Goal: Task Accomplishment & Management: Manage account settings

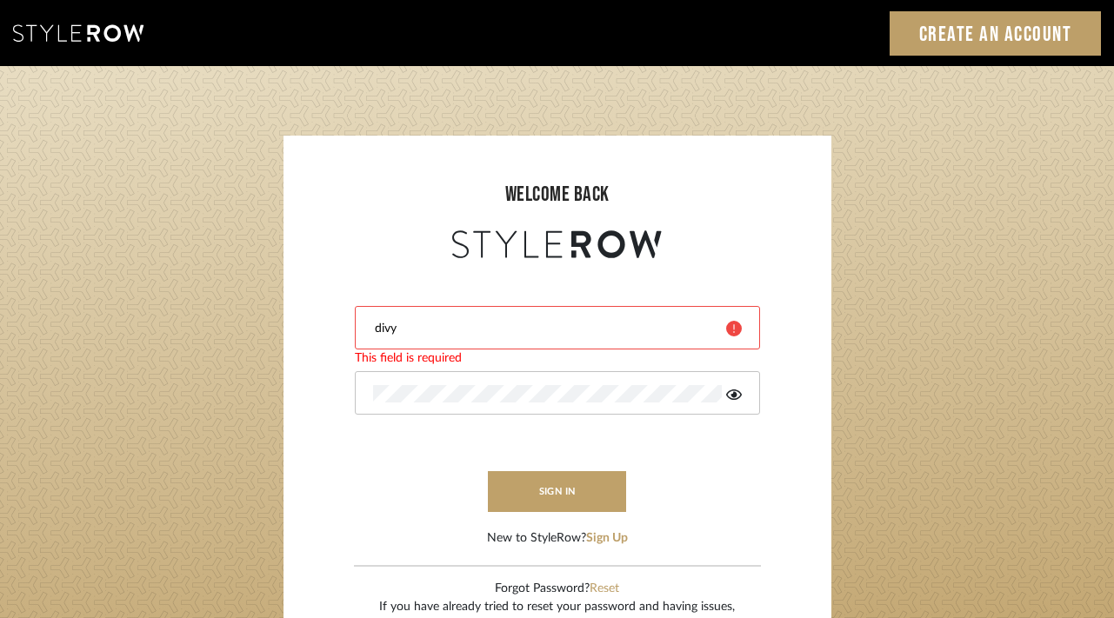
type input "[EMAIL_ADDRESS][DOMAIN_NAME]"
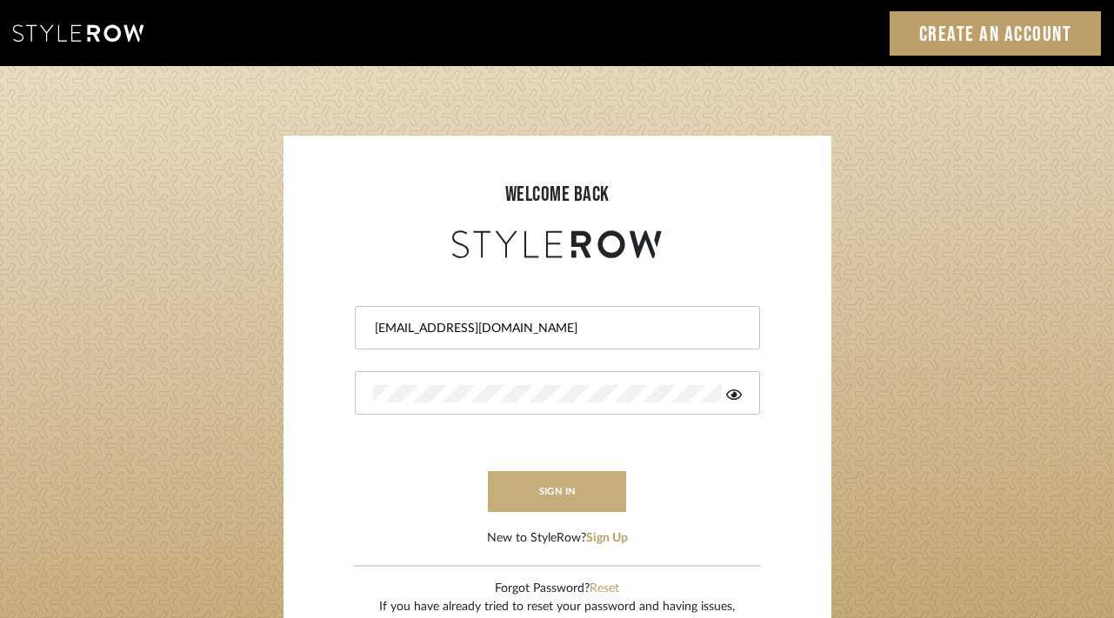
click at [569, 505] on button "sign in" at bounding box center [557, 491] width 139 height 41
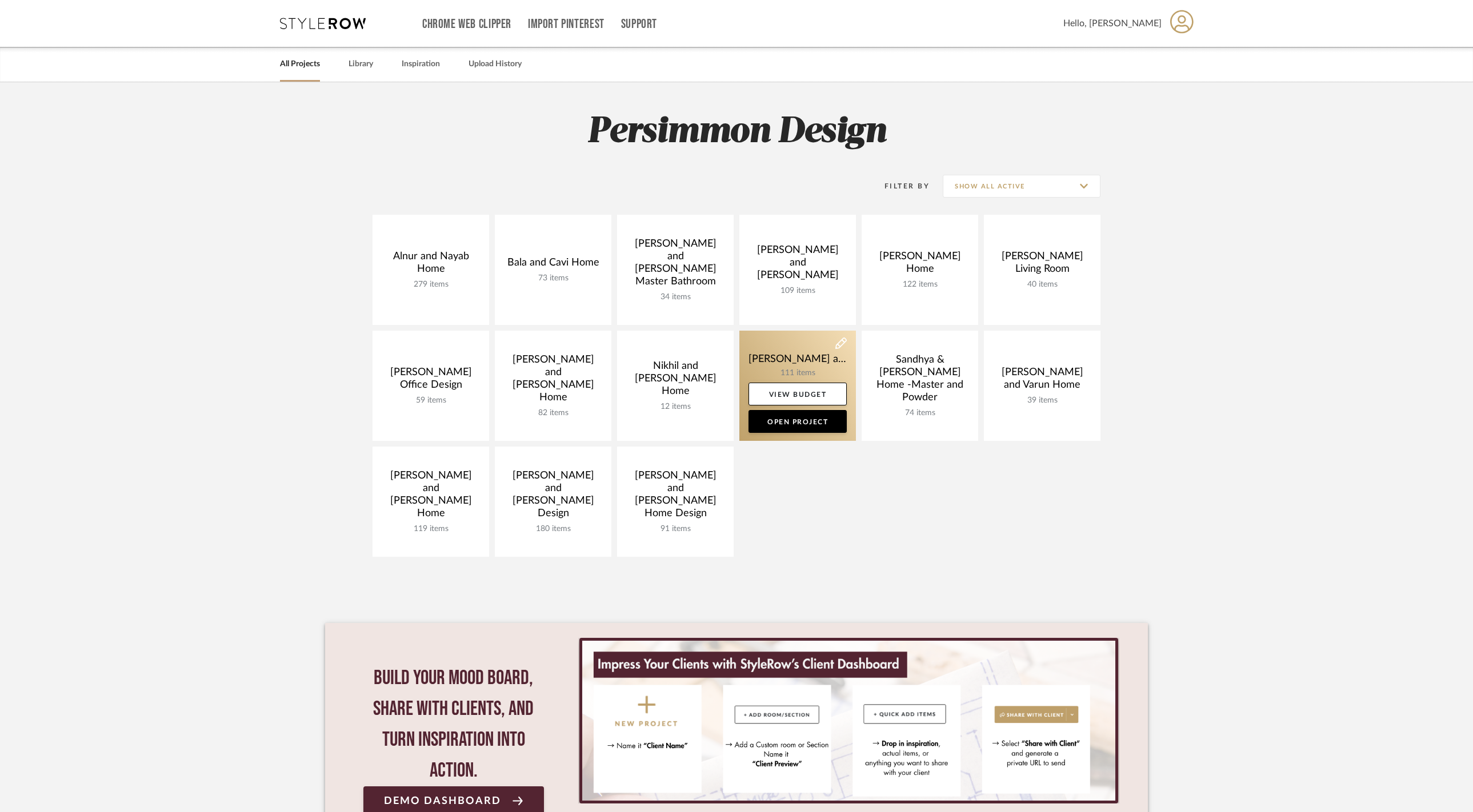
click at [802, 355] on link at bounding box center [797, 386] width 116 height 110
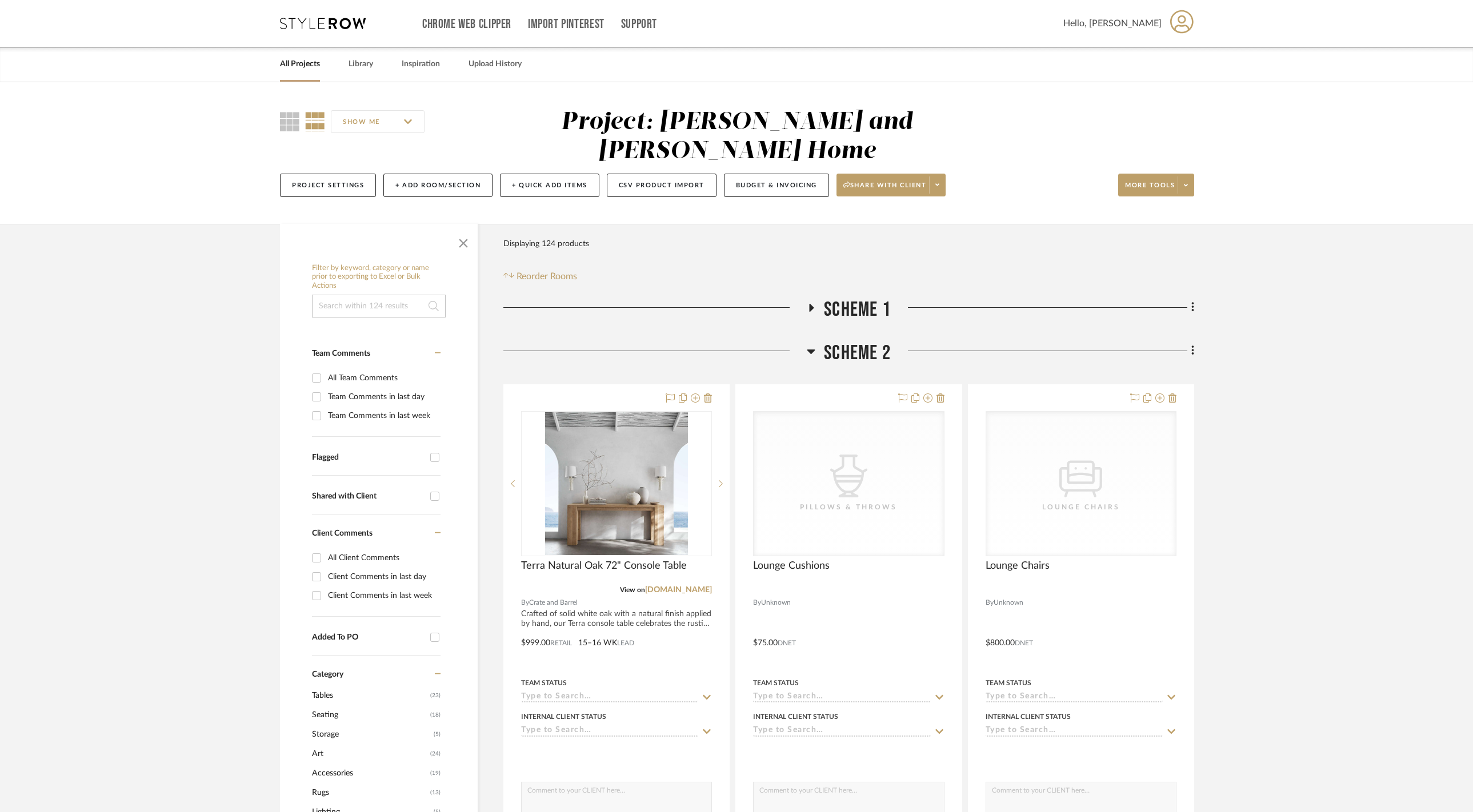
click at [814, 349] on icon at bounding box center [811, 351] width 8 height 5
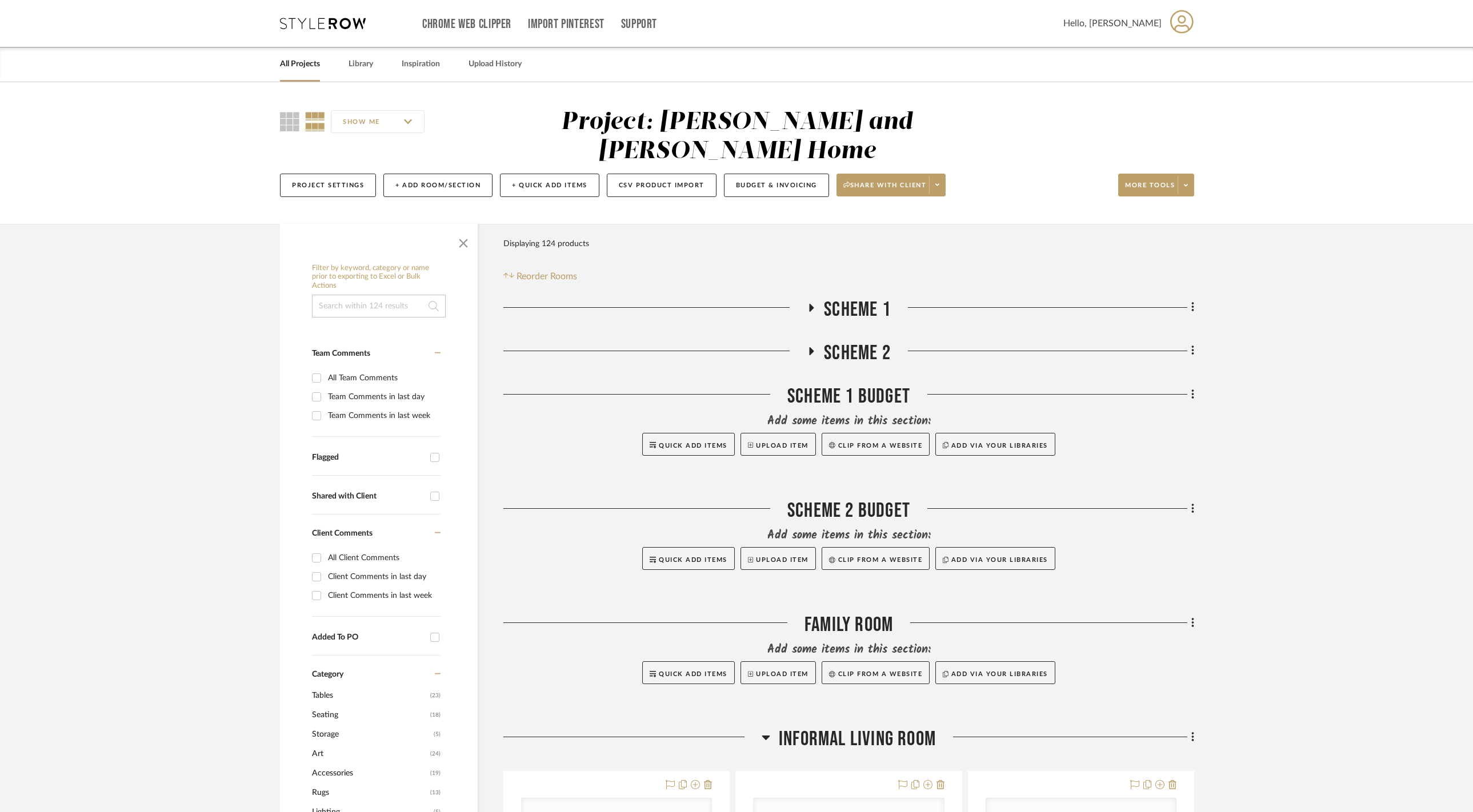
click at [811, 304] on icon at bounding box center [812, 308] width 5 height 8
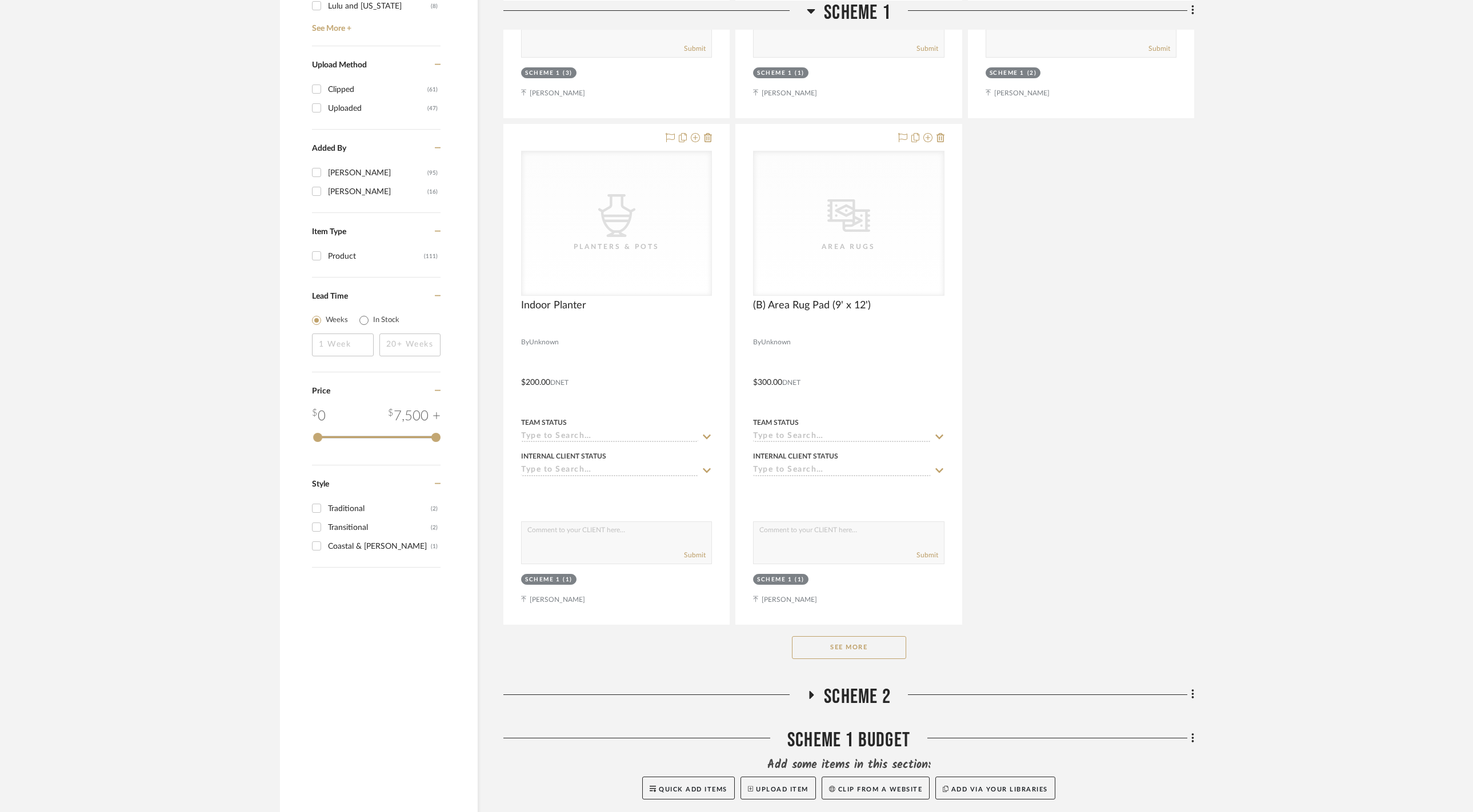
scroll to position [1504, 0]
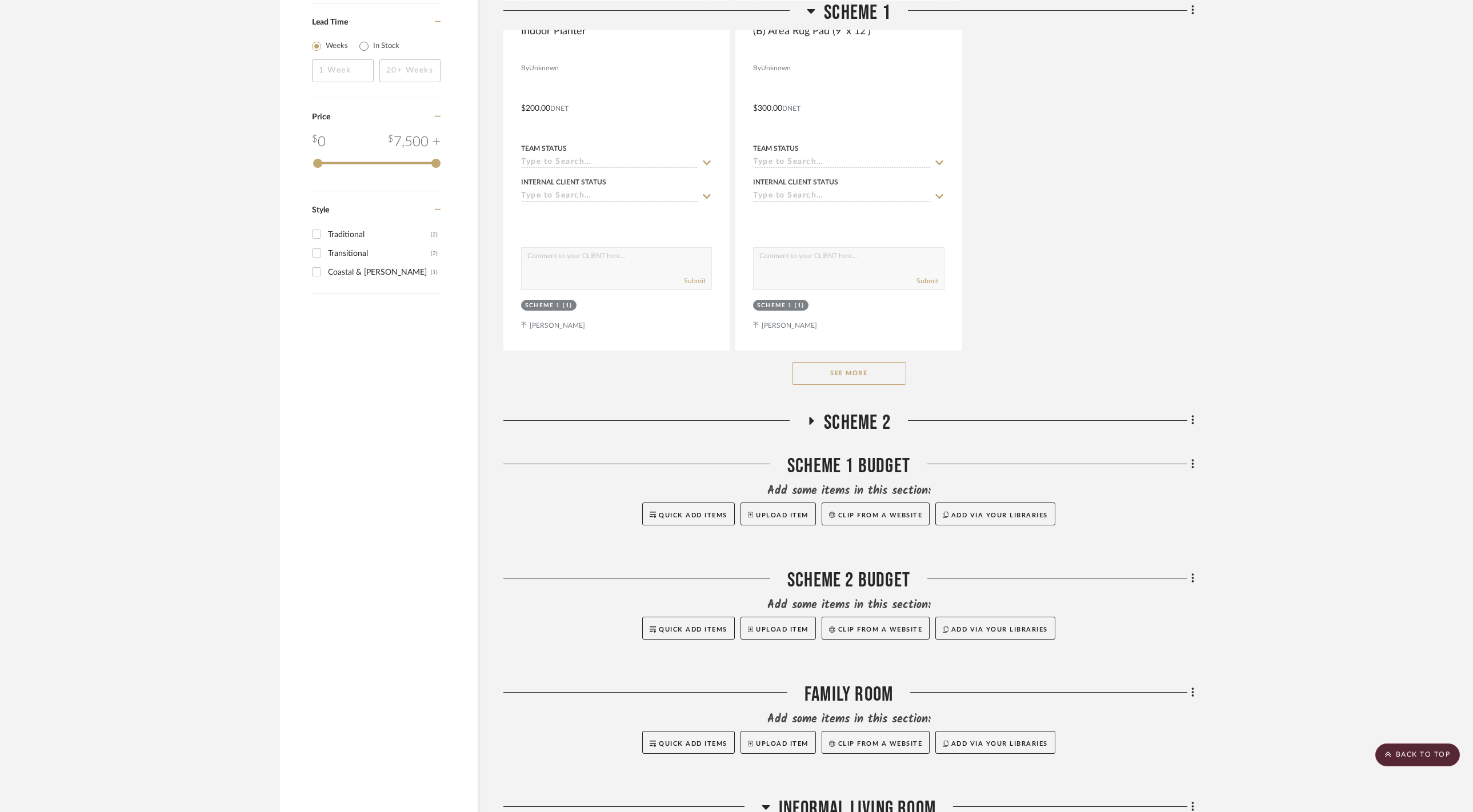
click at [876, 385] on button "See More" at bounding box center [849, 374] width 114 height 23
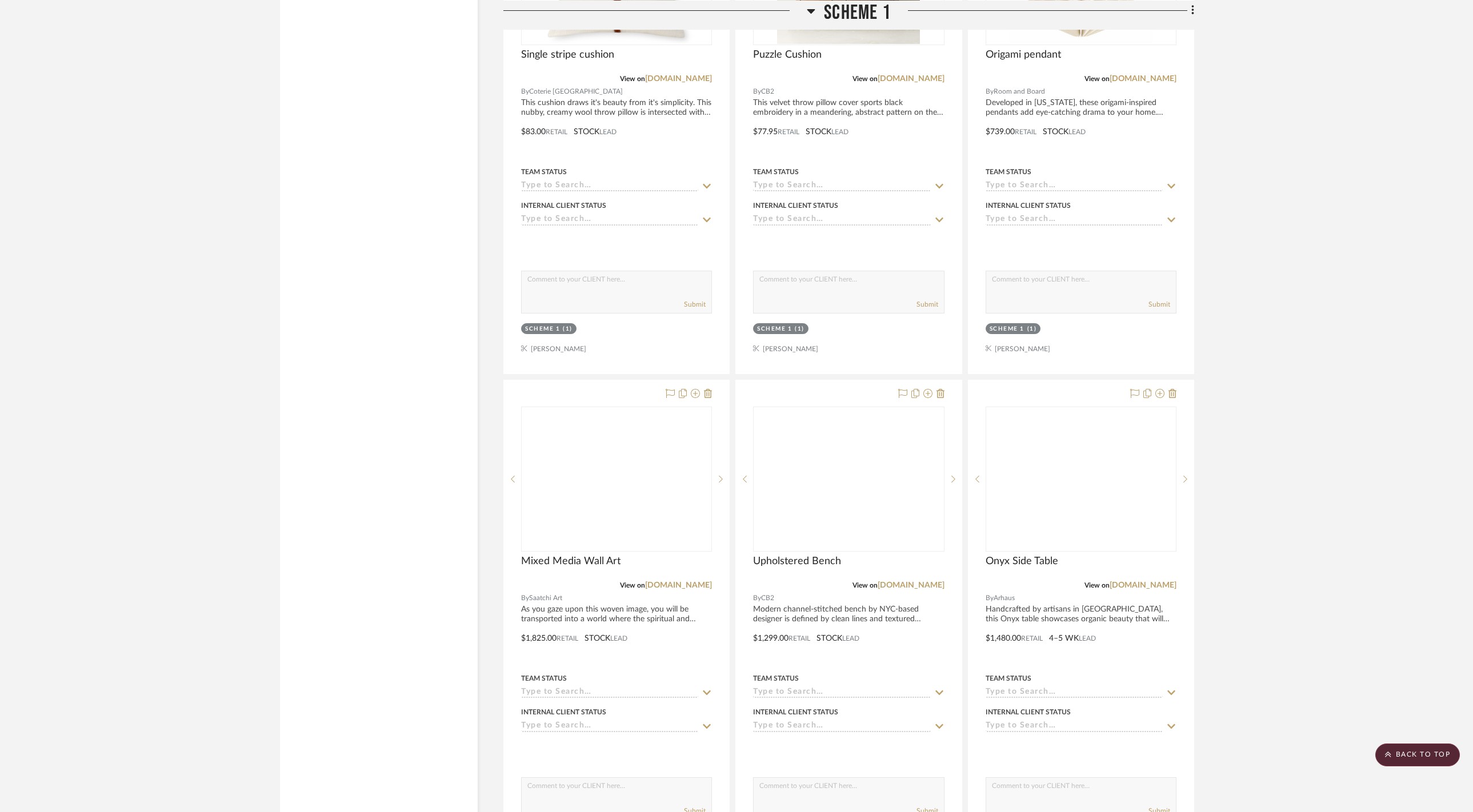
scroll to position [7313, 0]
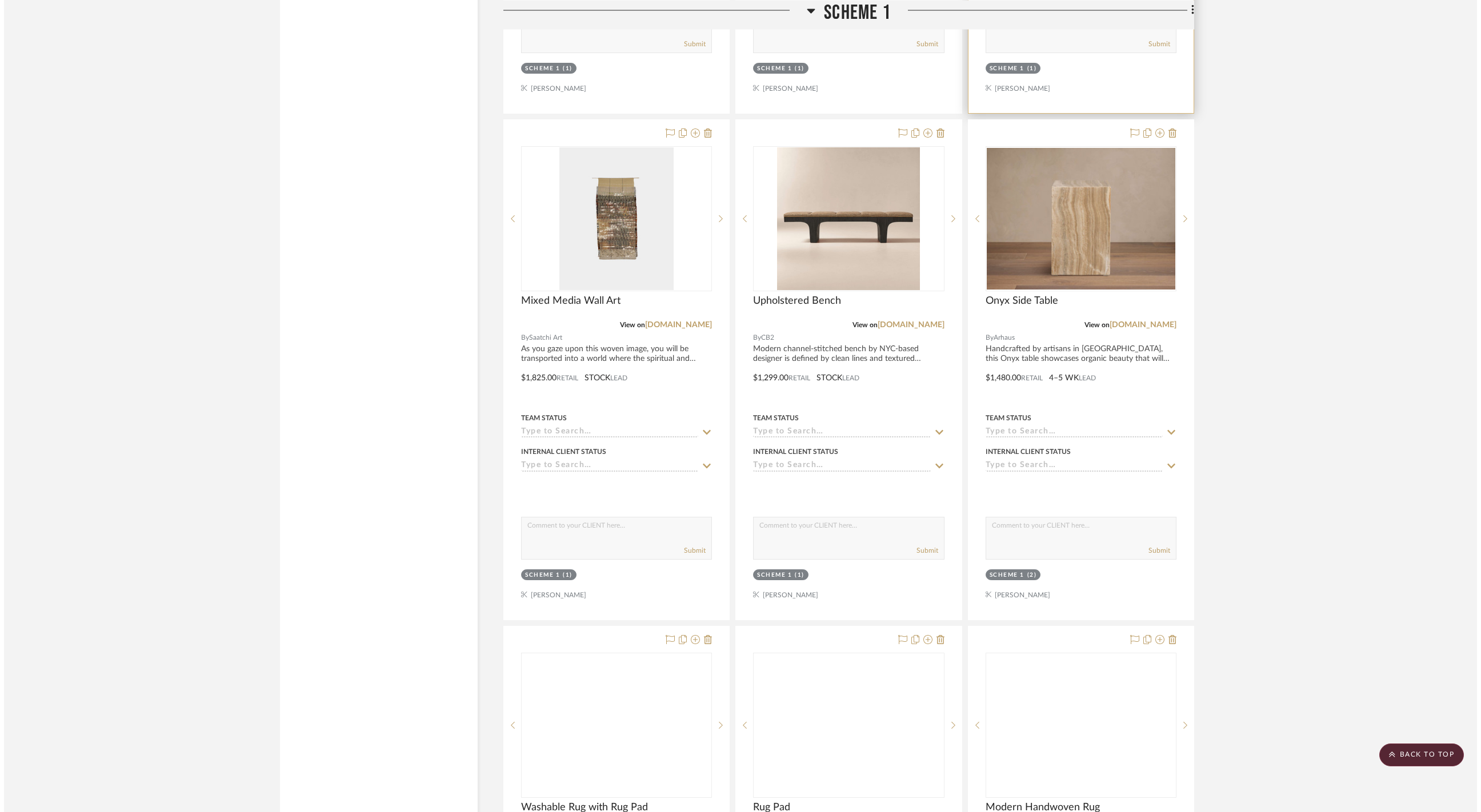
scroll to position [0, 0]
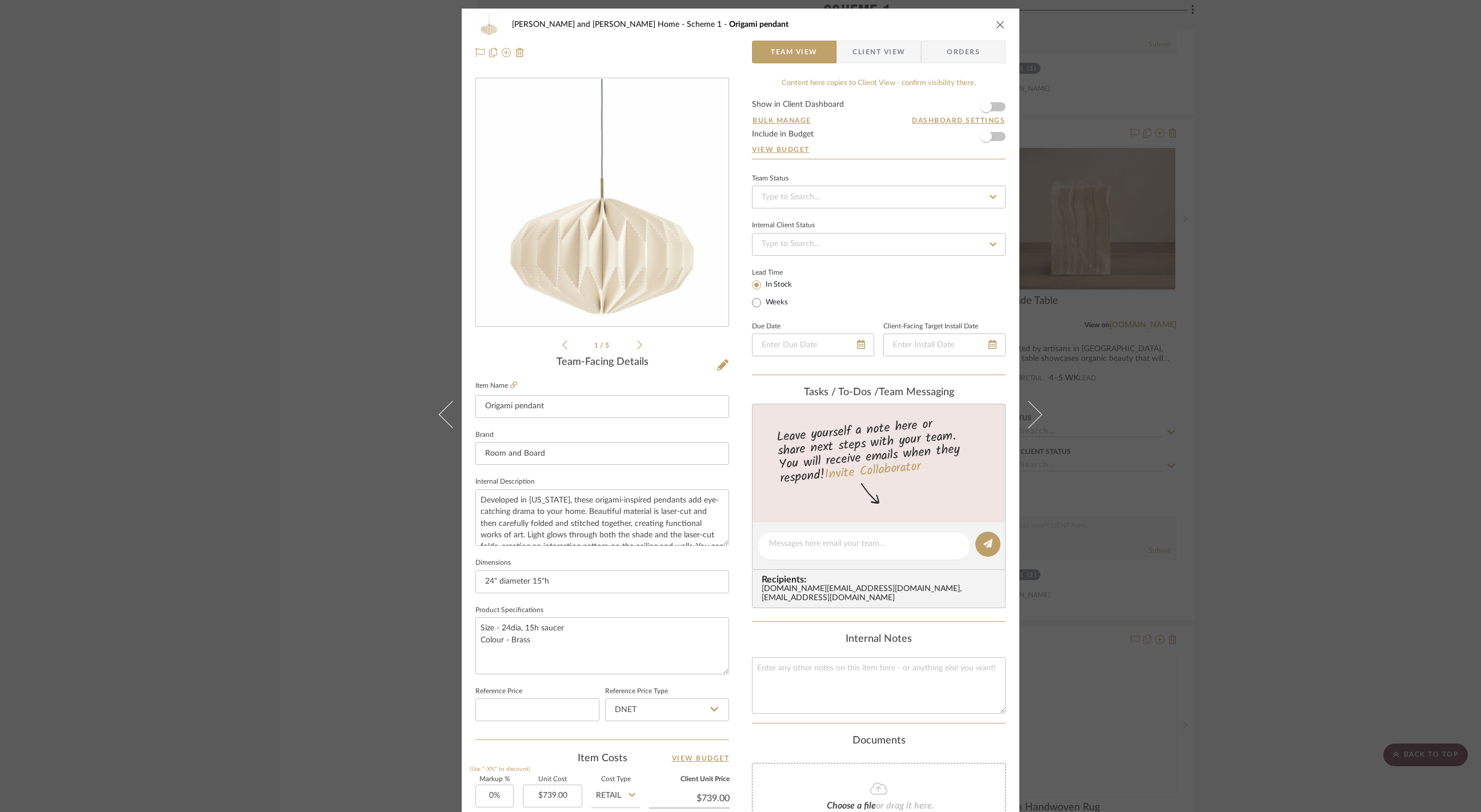
click at [1235, 349] on div "[PERSON_NAME] and [PERSON_NAME] Home Scheme 1 Origami pendant Team View Client …" at bounding box center [740, 406] width 1481 height 812
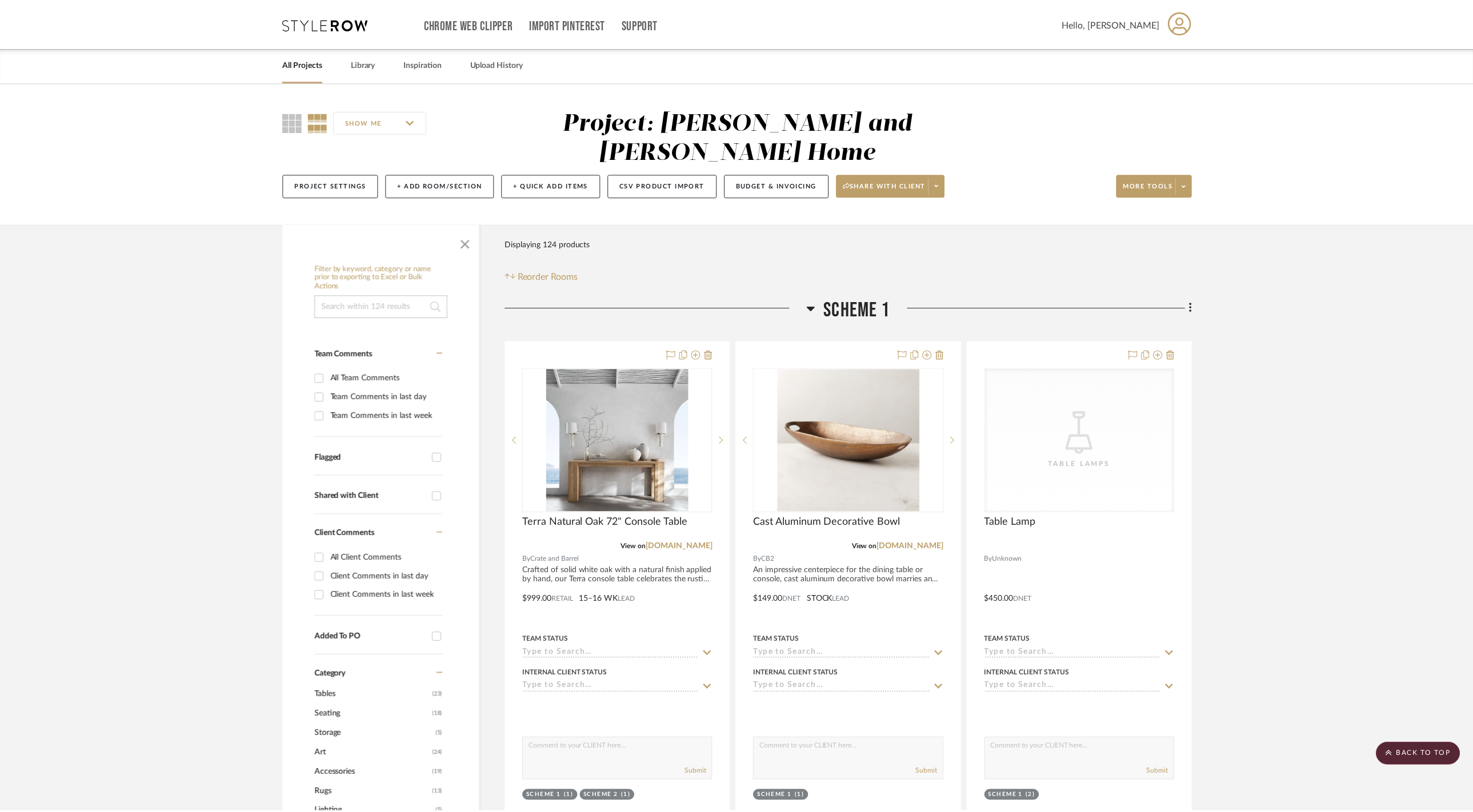
scroll to position [7313, 0]
